Goal: Task Accomplishment & Management: Use online tool/utility

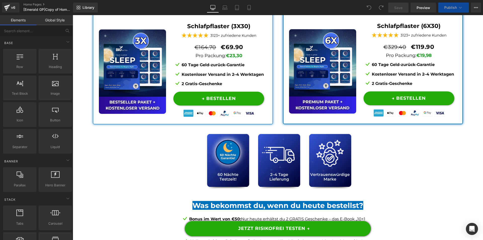
scroll to position [3658, 0]
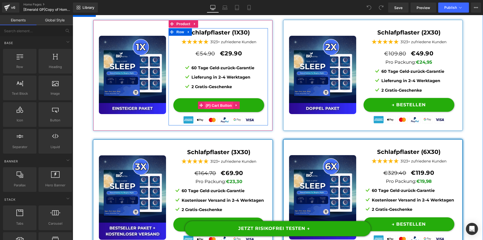
click at [217, 103] on span "(P) Cart Button" at bounding box center [218, 106] width 29 height 8
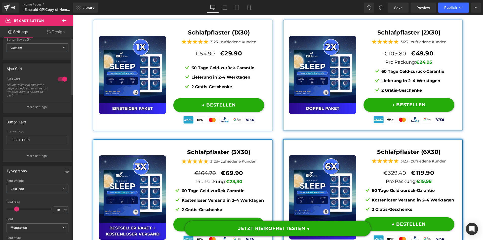
scroll to position [0, 0]
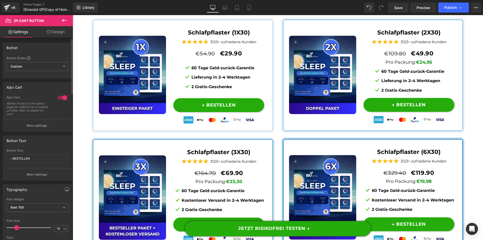
click at [45, 126] on p "More settings" at bounding box center [37, 125] width 20 height 5
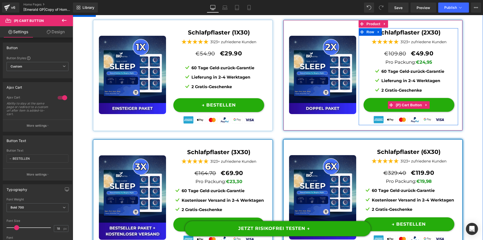
click at [408, 103] on span "(P) Cart Button" at bounding box center [408, 105] width 29 height 8
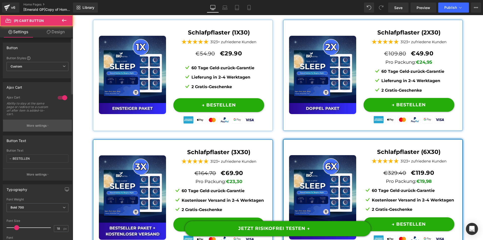
click at [24, 123] on button "More settings" at bounding box center [37, 125] width 69 height 12
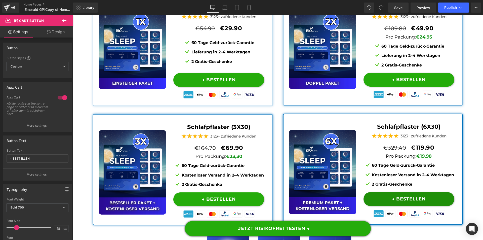
click at [405, 200] on div "→ BESTELLEN (P) Cart Button" at bounding box center [408, 199] width 91 height 14
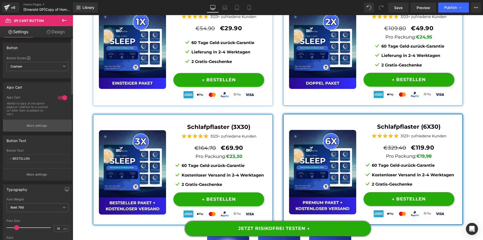
click at [44, 122] on button "More settings" at bounding box center [37, 125] width 69 height 12
click at [33, 124] on p "More settings" at bounding box center [37, 125] width 20 height 5
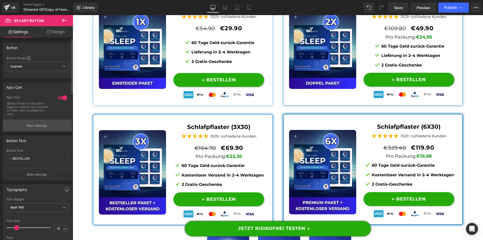
click at [27, 125] on p "More settings" at bounding box center [37, 125] width 20 height 5
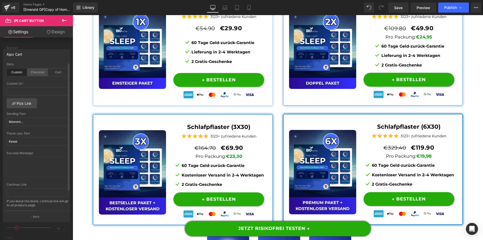
click at [33, 72] on div "Checkout" at bounding box center [37, 72] width 21 height 8
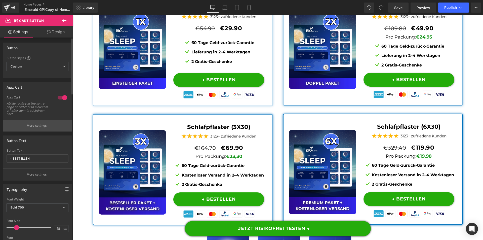
click at [30, 127] on p "More settings" at bounding box center [37, 125] width 20 height 5
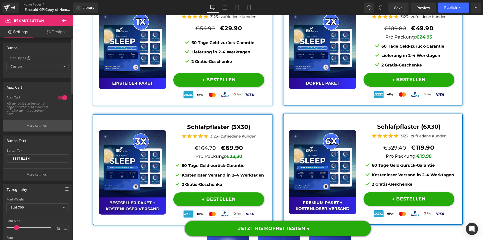
click at [42, 125] on p "More settings" at bounding box center [37, 125] width 20 height 5
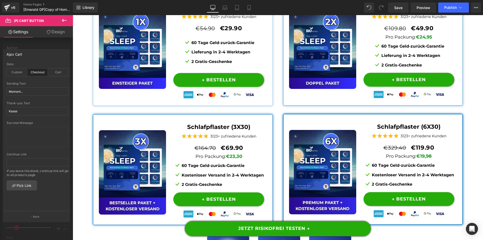
click at [54, 43] on div at bounding box center [36, 128] width 73 height 227
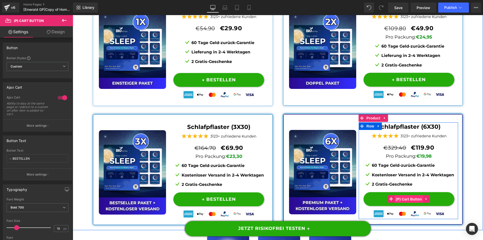
click at [411, 197] on span "(P) Cart Button" at bounding box center [408, 199] width 29 height 8
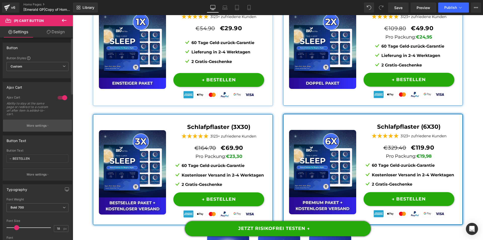
click at [34, 127] on p "More settings" at bounding box center [37, 125] width 20 height 5
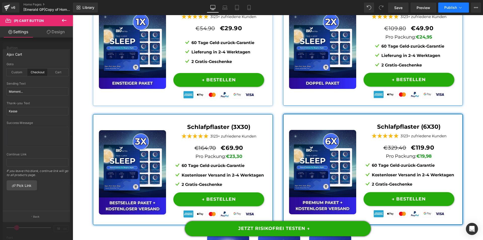
click at [452, 7] on span "Publish" at bounding box center [450, 8] width 13 height 4
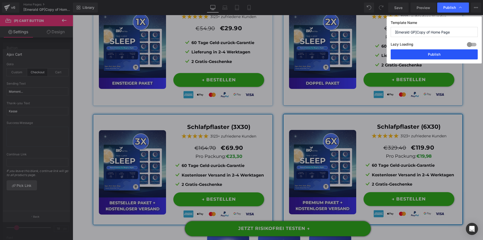
click at [428, 55] on button "Publish" at bounding box center [433, 54] width 87 height 10
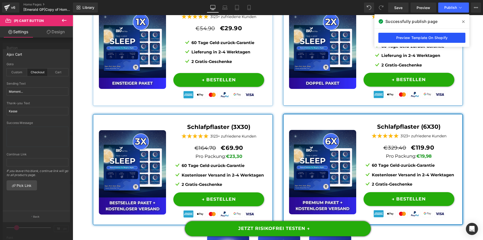
click at [439, 40] on link "Preview Template On Shopify" at bounding box center [421, 38] width 87 height 10
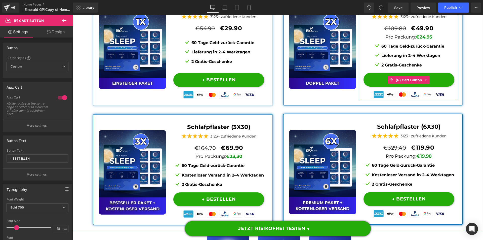
click at [404, 78] on span "(P) Cart Button" at bounding box center [408, 80] width 29 height 8
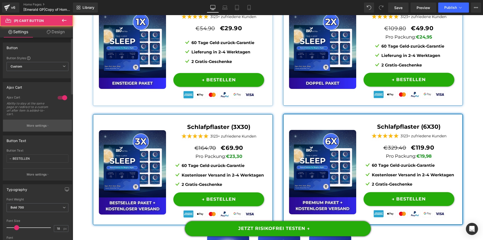
click at [40, 125] on p "More settings" at bounding box center [37, 125] width 20 height 5
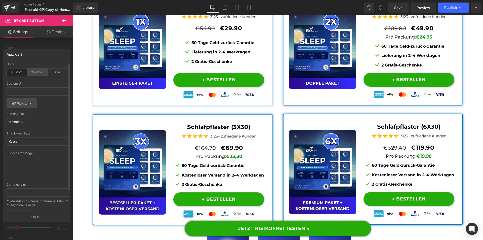
click at [34, 70] on div "Checkout" at bounding box center [37, 72] width 21 height 8
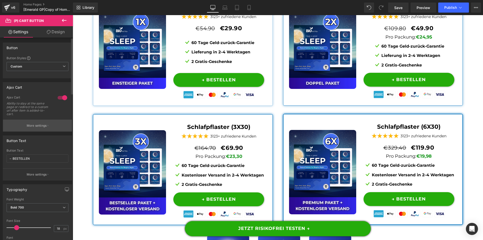
click at [41, 127] on p "More settings" at bounding box center [37, 125] width 20 height 5
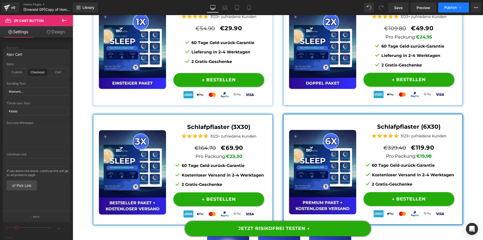
click at [454, 6] on span "Publish" at bounding box center [450, 8] width 13 height 4
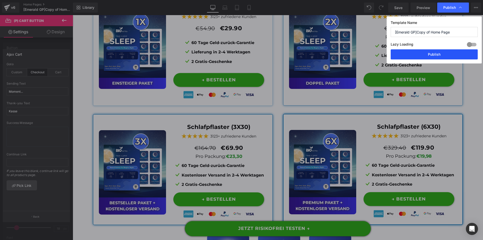
click at [443, 53] on button "Publish" at bounding box center [433, 54] width 87 height 10
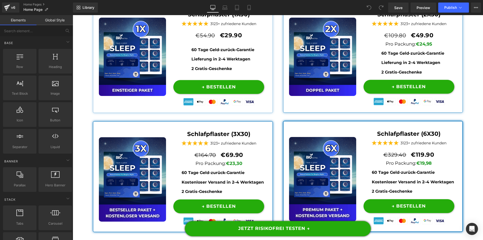
scroll to position [3665, 0]
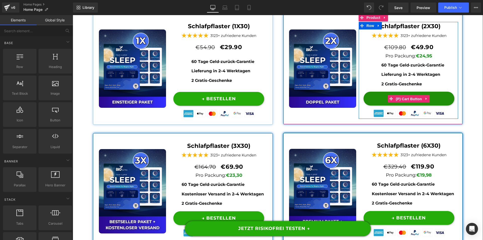
click at [406, 98] on span "(P) Cart Button" at bounding box center [408, 99] width 29 height 8
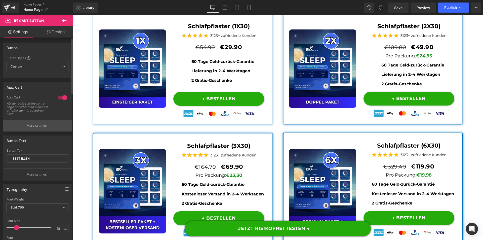
click at [38, 128] on button "More settings" at bounding box center [37, 125] width 69 height 12
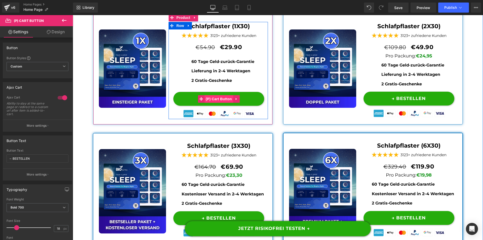
click at [220, 97] on span "(P) Cart Button" at bounding box center [218, 99] width 29 height 8
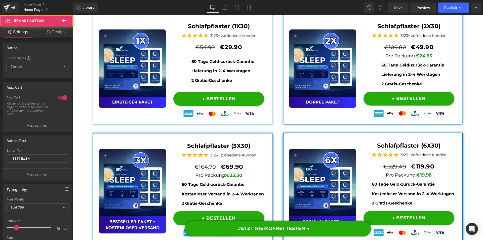
click at [32, 126] on p "More settings" at bounding box center [37, 125] width 20 height 5
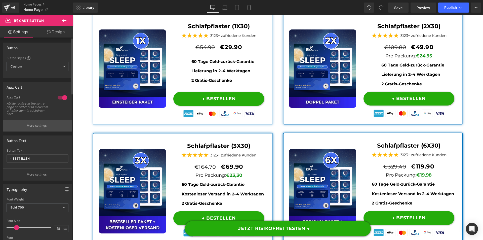
click at [37, 128] on button "More settings" at bounding box center [37, 125] width 69 height 12
click at [46, 123] on p "More settings" at bounding box center [37, 125] width 20 height 5
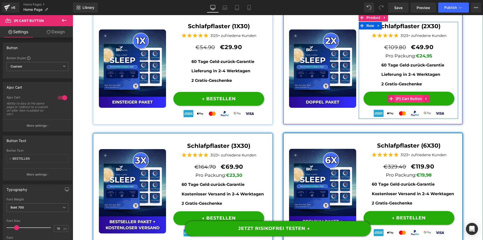
click at [409, 97] on span "(P) Cart Button" at bounding box center [408, 99] width 29 height 8
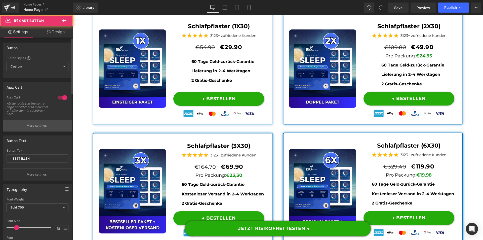
click at [41, 125] on p "More settings" at bounding box center [37, 125] width 20 height 5
